Goal: Task Accomplishment & Management: Use online tool/utility

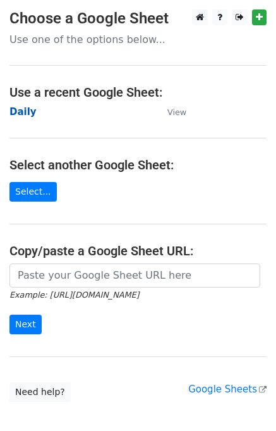
click at [15, 114] on strong "Daily" at bounding box center [22, 111] width 27 height 11
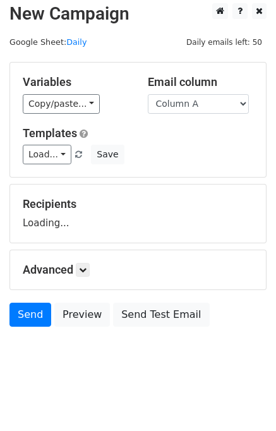
scroll to position [8, 0]
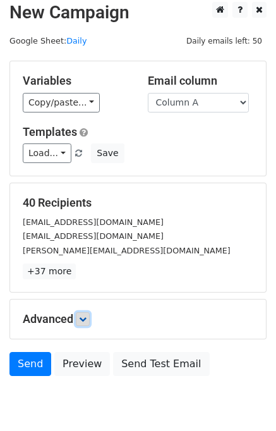
click at [87, 317] on icon at bounding box center [83, 319] width 8 height 8
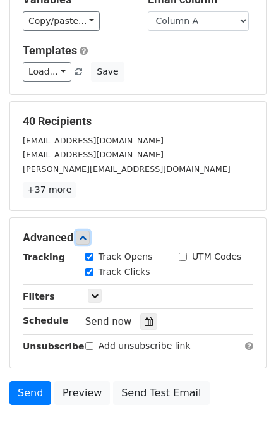
scroll to position [163, 0]
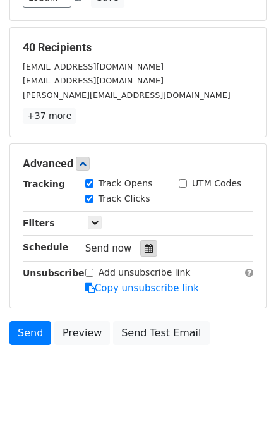
click at [145, 247] on icon at bounding box center [149, 248] width 8 height 9
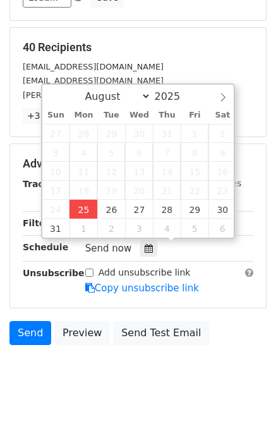
type input "2025-08-25 12:00"
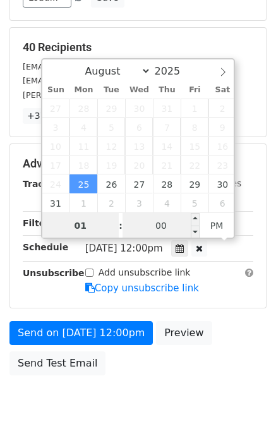
type input "01"
type input "2025-08-25 13:00"
click at [134, 225] on input "00" at bounding box center [161, 225] width 77 height 25
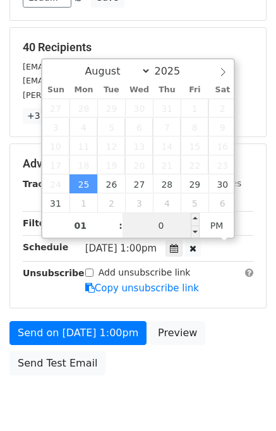
type input "00"
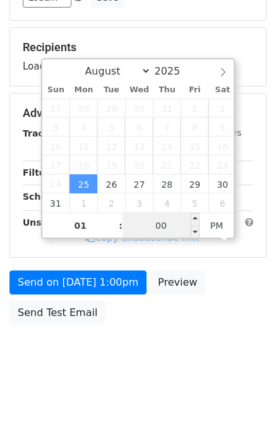
scroll to position [161, 0]
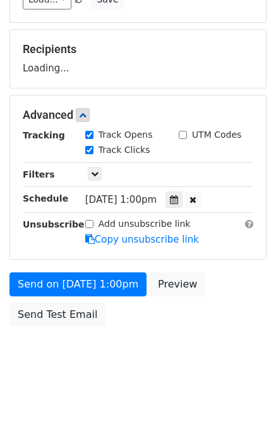
click at [220, 337] on body "New Campaign Daily emails left: 50 Google Sheet: Daily Variables Copy/paste... …" at bounding box center [138, 115] width 276 height 535
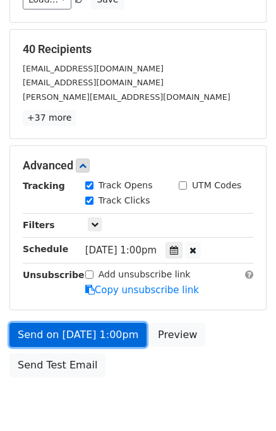
click at [35, 327] on link "Send on Aug 25 at 1:00pm" at bounding box center [77, 335] width 137 height 24
click at [45, 330] on link "Send on Aug 25 at 1:00pm" at bounding box center [77, 335] width 137 height 24
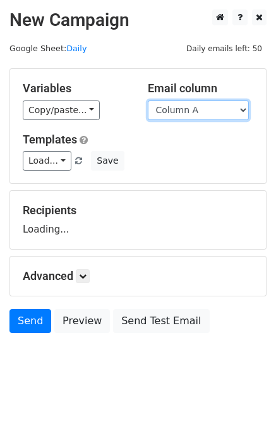
click at [197, 112] on select "Column A Column B Column C" at bounding box center [198, 110] width 101 height 20
click at [148, 100] on select "Column A Column B Column C" at bounding box center [198, 110] width 101 height 20
click at [193, 112] on select "Column A Column B Column C" at bounding box center [198, 110] width 101 height 20
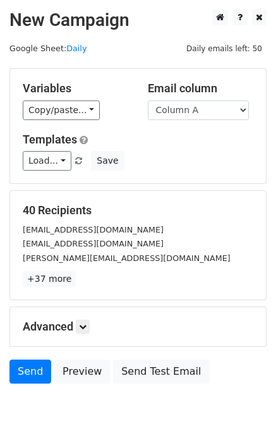
click at [187, 142] on h5 "Templates" at bounding box center [138, 140] width 231 height 14
click at [199, 93] on h5 "Email column" at bounding box center [201, 88] width 106 height 14
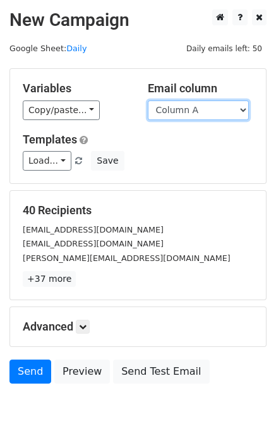
click at [193, 112] on select "Column A Column B Column C" at bounding box center [198, 110] width 101 height 20
select select "Column B"
click at [148, 100] on select "Column A Column B Column C" at bounding box center [198, 110] width 101 height 20
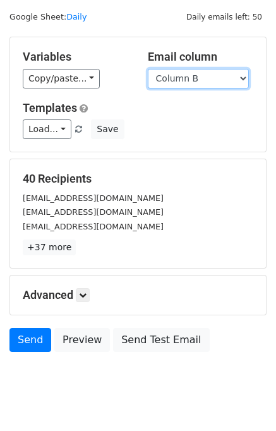
scroll to position [58, 0]
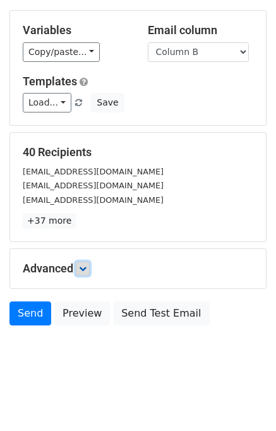
click at [87, 270] on icon at bounding box center [83, 269] width 8 height 8
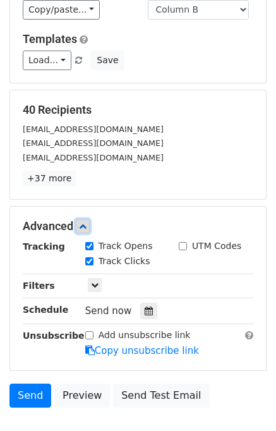
scroll to position [156, 0]
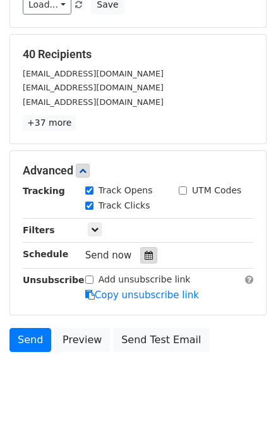
click at [145, 251] on icon at bounding box center [149, 255] width 8 height 9
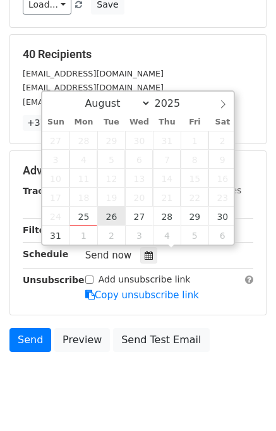
type input "2025-08-26 12:00"
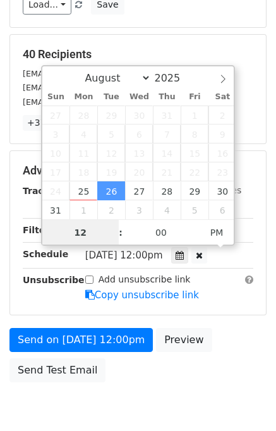
scroll to position [0, 0]
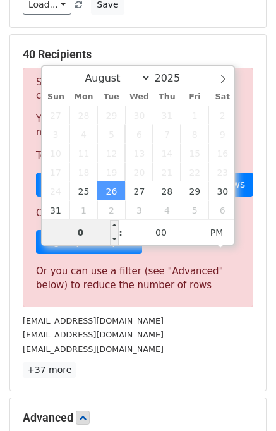
type input "02"
type input "2025-08-26 14:00"
click at [179, 357] on div "40 Recipients Sorry, you don't have enough daily email credits to send these em…" at bounding box center [138, 212] width 231 height 330
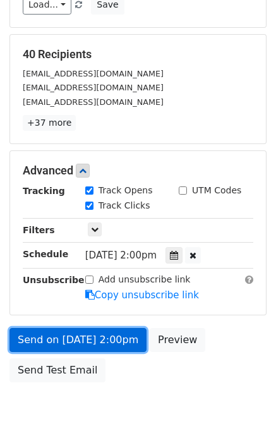
click at [51, 336] on link "Send on Aug 26 at 2:00pm" at bounding box center [77, 340] width 137 height 24
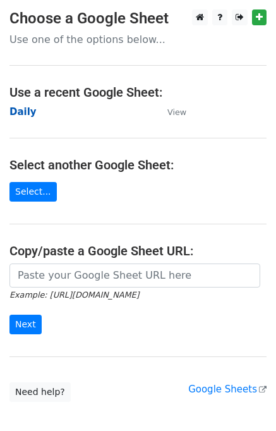
click at [23, 110] on strong "Daily" at bounding box center [22, 111] width 27 height 11
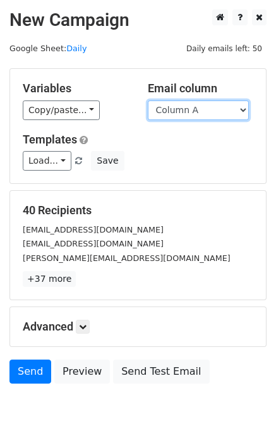
click at [202, 112] on select "Column A Column B Column C" at bounding box center [198, 110] width 101 height 20
select select "Column C"
click at [148, 100] on select "Column A Column B Column C" at bounding box center [198, 110] width 101 height 20
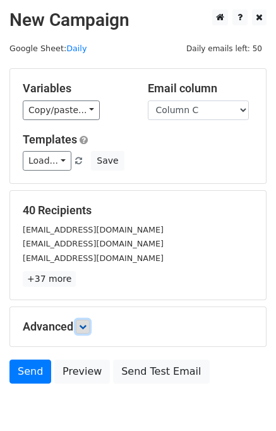
click at [90, 329] on link at bounding box center [83, 327] width 14 height 14
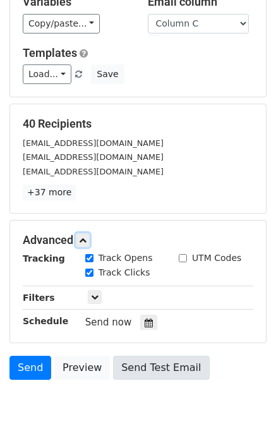
scroll to position [155, 0]
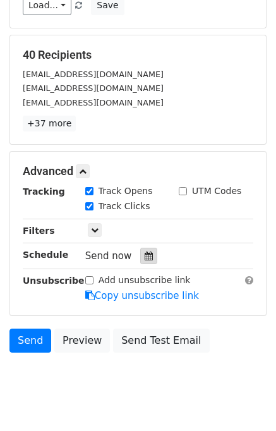
click at [149, 256] on div at bounding box center [148, 256] width 17 height 16
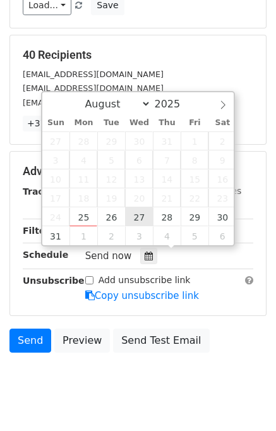
type input "2025-08-27 12:00"
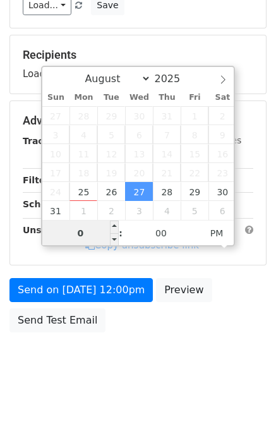
type input "03"
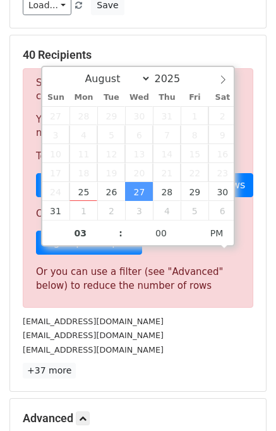
type input "2025-08-27 15:00"
click at [186, 327] on div "info@ebeammachine.com tri@turtle-island-odyssey.com enquiry@vynzresearch.com" at bounding box center [137, 335] width 249 height 43
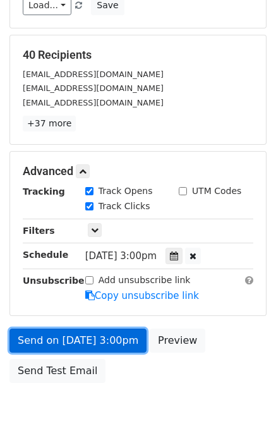
click at [75, 330] on link "Send on Aug 27 at 3:00pm" at bounding box center [77, 340] width 137 height 24
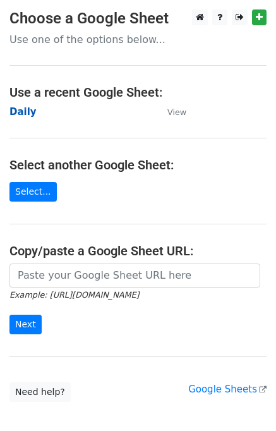
click at [21, 115] on strong "Daily" at bounding box center [22, 111] width 27 height 11
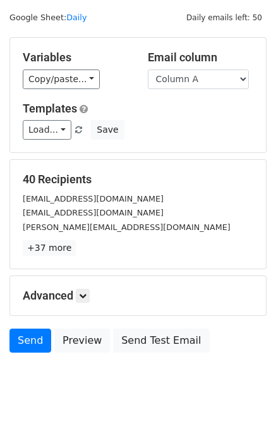
scroll to position [58, 0]
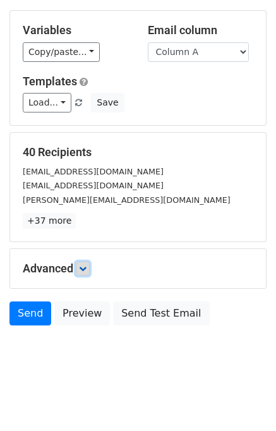
click at [83, 265] on icon at bounding box center [83, 269] width 8 height 8
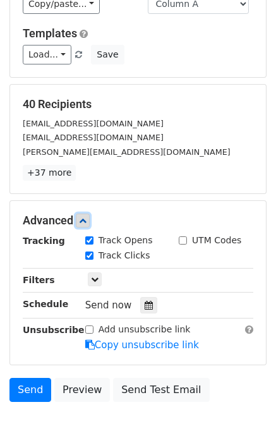
scroll to position [150, 0]
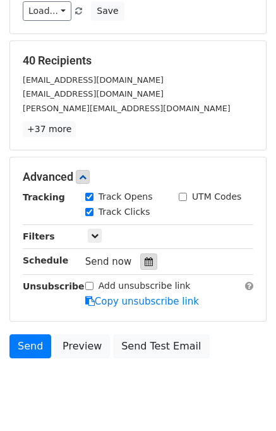
click at [145, 258] on icon at bounding box center [149, 261] width 8 height 9
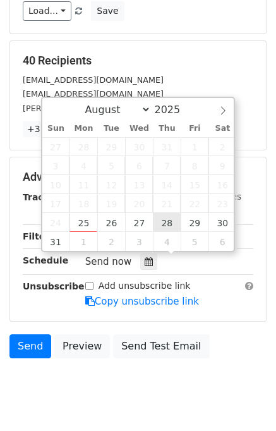
type input "[DATE] 12:00"
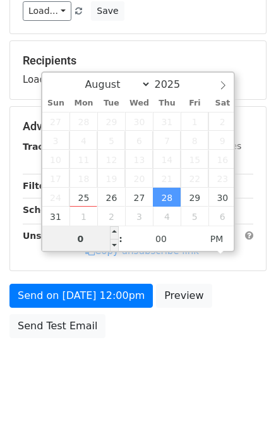
type input "04"
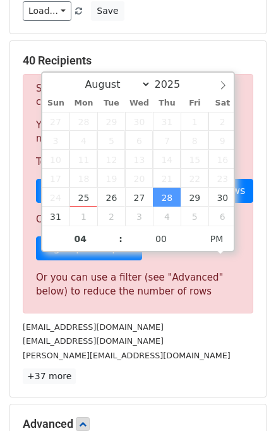
type input "[DATE] 16:00"
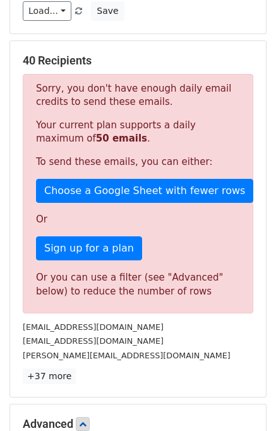
click at [188, 329] on div "[EMAIL_ADDRESS][DOMAIN_NAME]" at bounding box center [137, 327] width 249 height 15
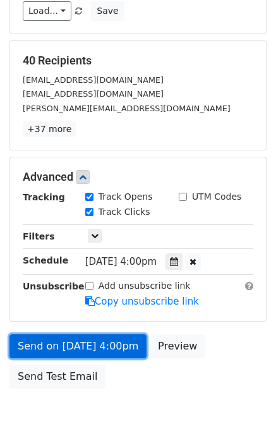
click at [64, 340] on link "Send on [DATE] 4:00pm" at bounding box center [77, 346] width 137 height 24
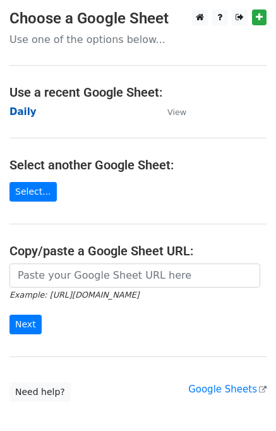
click at [23, 114] on strong "Daily" at bounding box center [22, 111] width 27 height 11
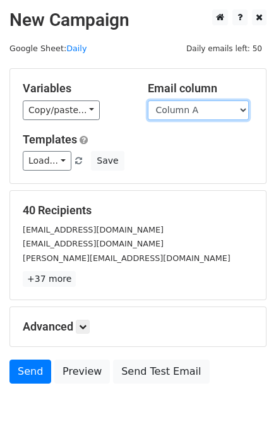
click at [189, 112] on select "Column A Column B Column C" at bounding box center [198, 110] width 101 height 20
select select "Column B"
click at [148, 100] on select "Column A Column B Column C" at bounding box center [198, 110] width 101 height 20
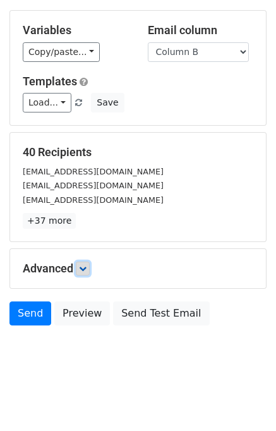
click at [86, 261] on link at bounding box center [83, 268] width 14 height 14
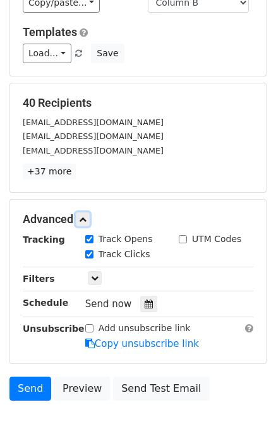
scroll to position [169, 0]
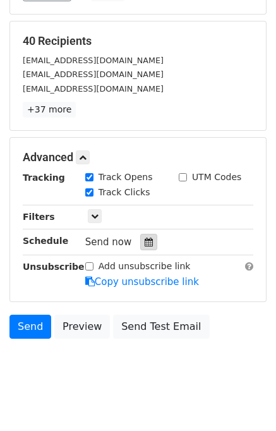
click at [145, 241] on icon at bounding box center [149, 241] width 8 height 9
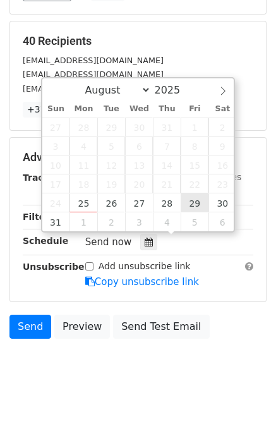
type input "2025-08-29 12:00"
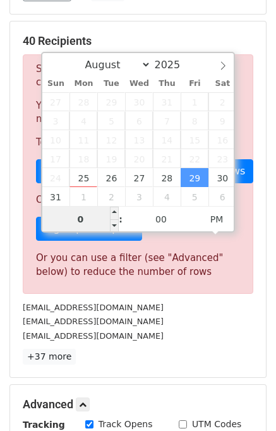
type input "05"
type input "2025-08-29 17:00"
click at [172, 349] on p "+37 more" at bounding box center [138, 357] width 231 height 16
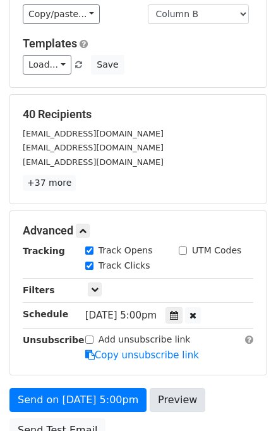
scroll to position [212, 0]
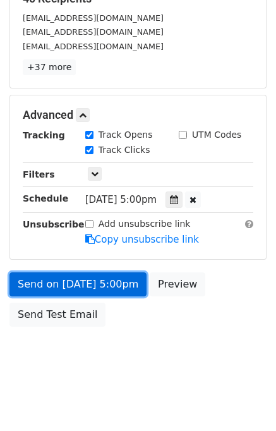
click at [39, 281] on link "Send on Aug 29 at 5:00pm" at bounding box center [77, 284] width 137 height 24
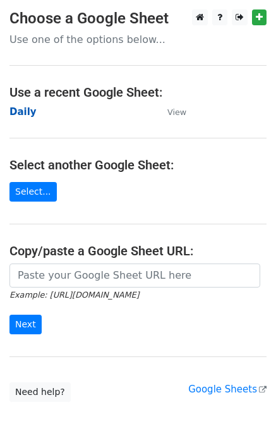
click at [25, 114] on strong "Daily" at bounding box center [22, 111] width 27 height 11
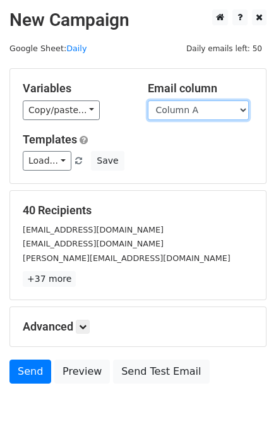
drag, startPoint x: 201, startPoint y: 109, endPoint x: 201, endPoint y: 117, distance: 8.2
click at [201, 109] on select "Column A Column B Column C" at bounding box center [198, 110] width 101 height 20
select select "Column C"
click at [148, 100] on select "Column A Column B Column C" at bounding box center [198, 110] width 101 height 20
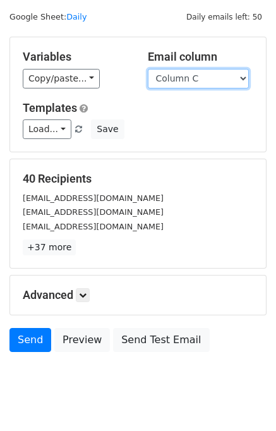
scroll to position [58, 0]
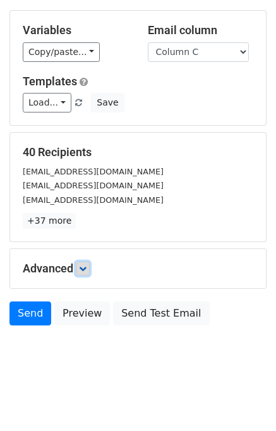
click at [84, 265] on icon at bounding box center [83, 269] width 8 height 8
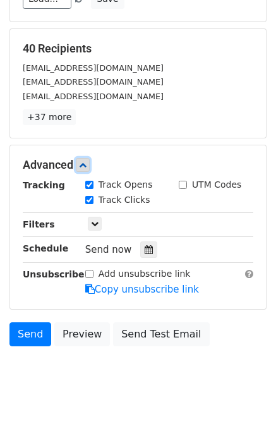
scroll to position [167, 0]
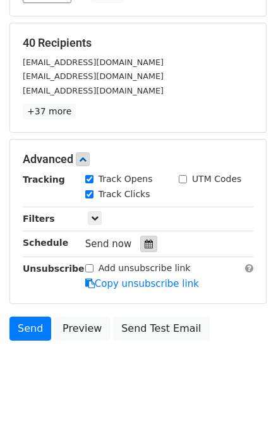
click at [147, 244] on div at bounding box center [148, 244] width 17 height 16
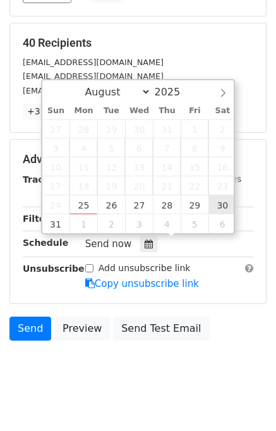
type input "2025-08-30 12:00"
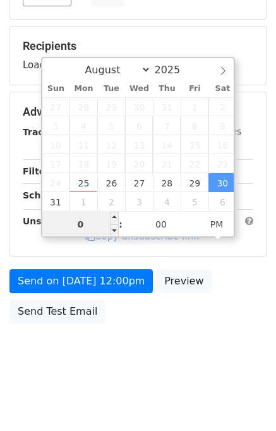
type input "06"
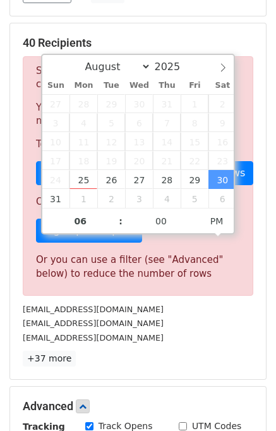
type input "2025-08-30 18:00"
click at [189, 330] on div "enquiry@vynzresearch.com" at bounding box center [137, 337] width 249 height 15
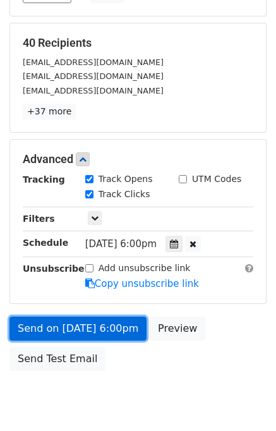
click at [64, 328] on link "Send on Aug 30 at 6:00pm" at bounding box center [77, 328] width 137 height 24
